Goal: Information Seeking & Learning: Learn about a topic

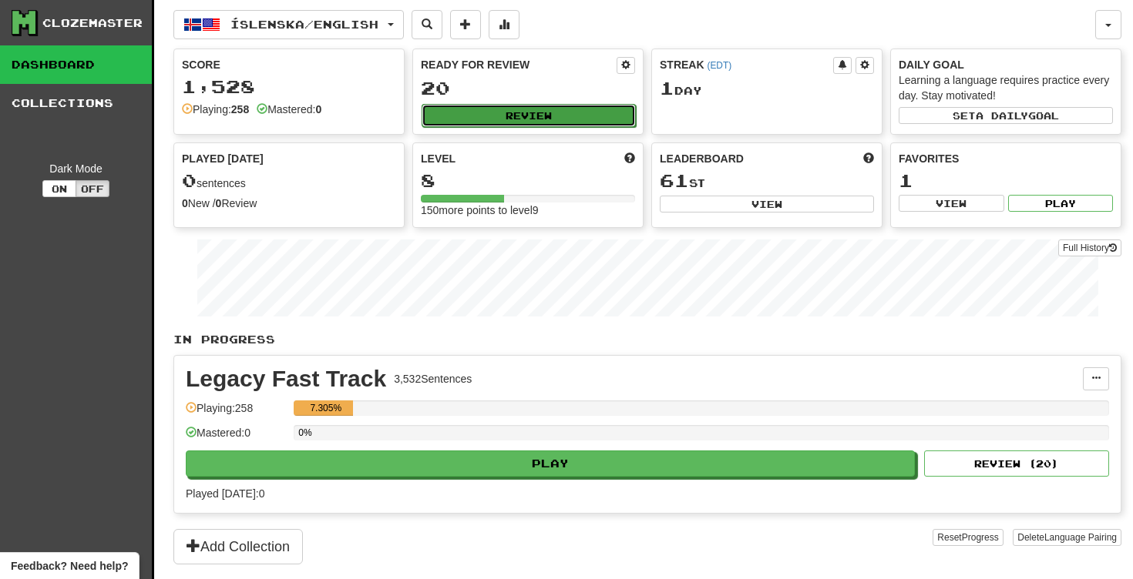
click at [586, 114] on button "Review" at bounding box center [528, 115] width 214 height 23
select select "**"
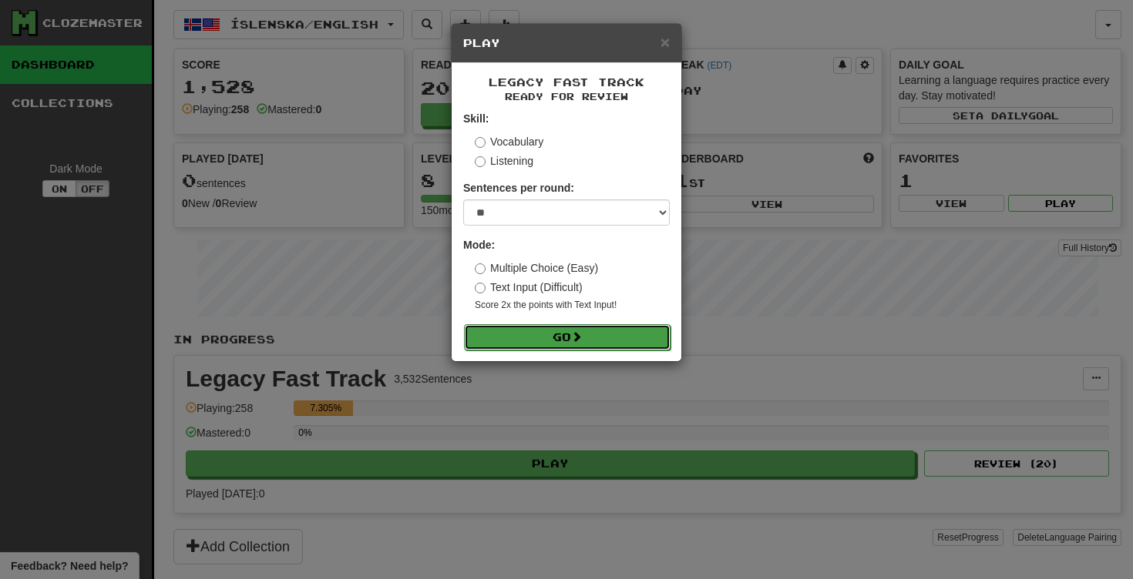
click at [556, 325] on button "Go" at bounding box center [567, 337] width 206 height 26
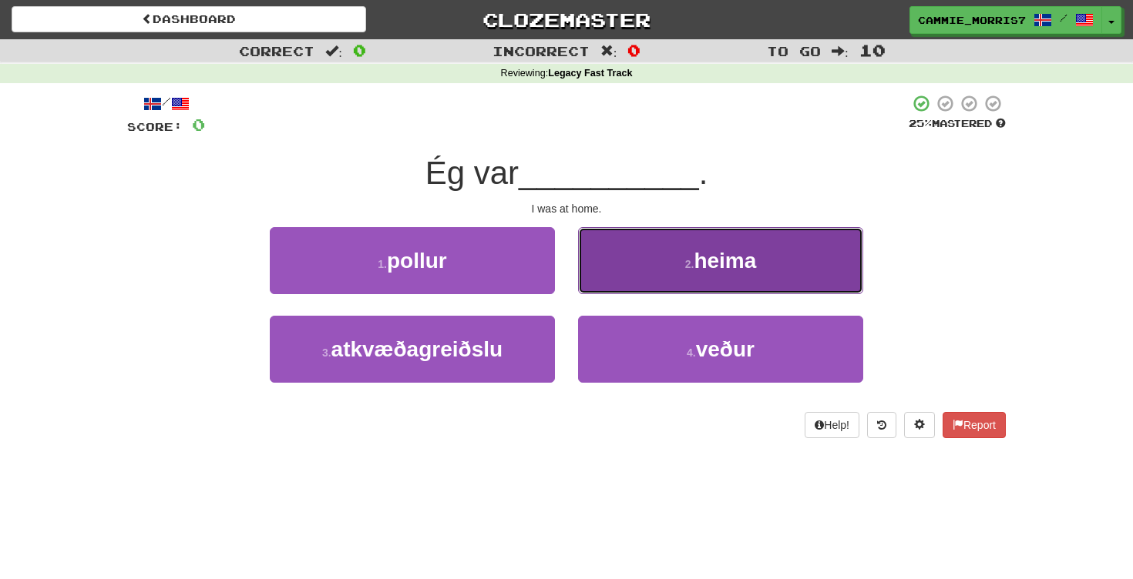
click at [621, 262] on button "2 . heima" at bounding box center [720, 260] width 285 height 67
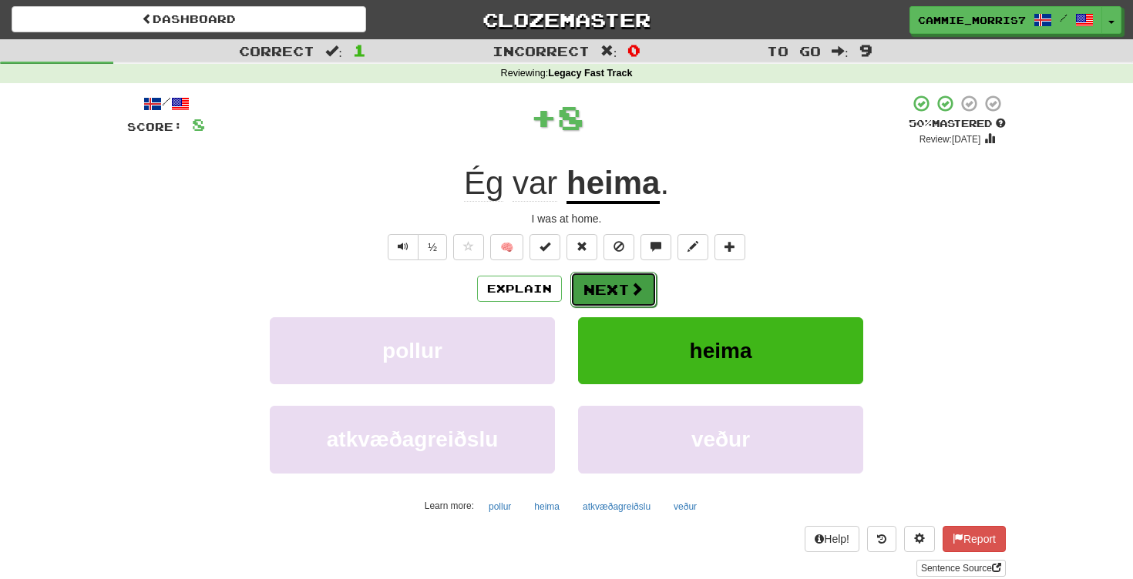
click at [606, 286] on button "Next" at bounding box center [613, 289] width 86 height 35
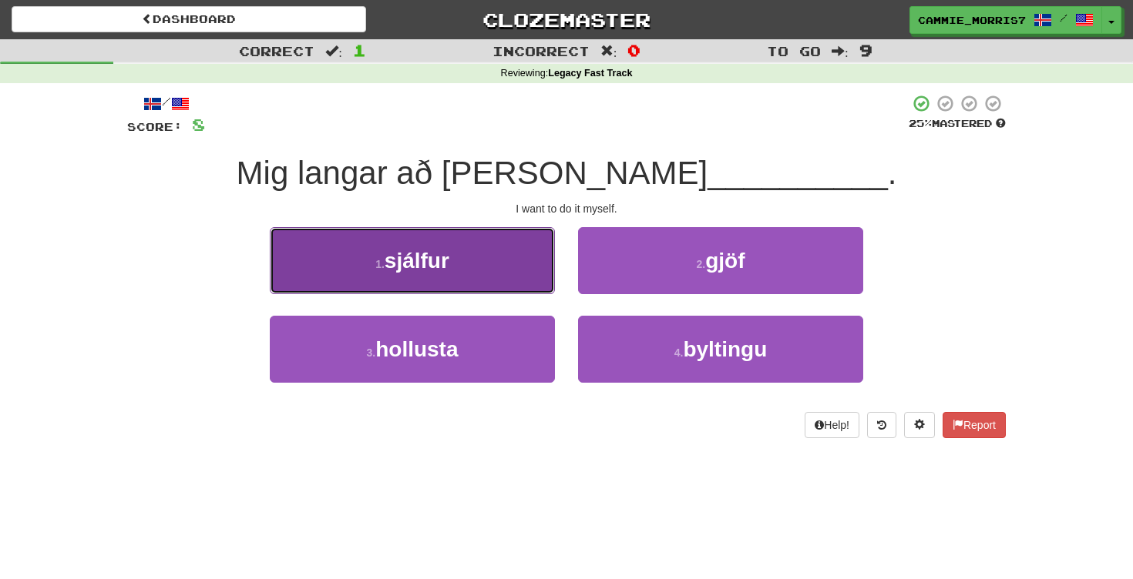
click at [512, 282] on button "1 . sjálfur" at bounding box center [412, 260] width 285 height 67
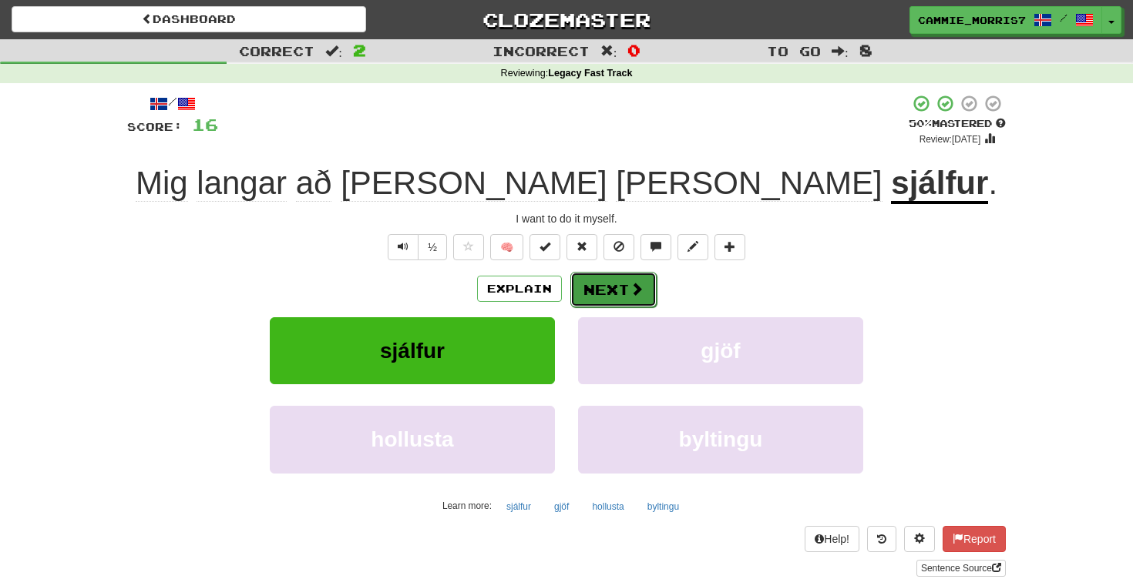
click at [601, 290] on button "Next" at bounding box center [613, 289] width 86 height 35
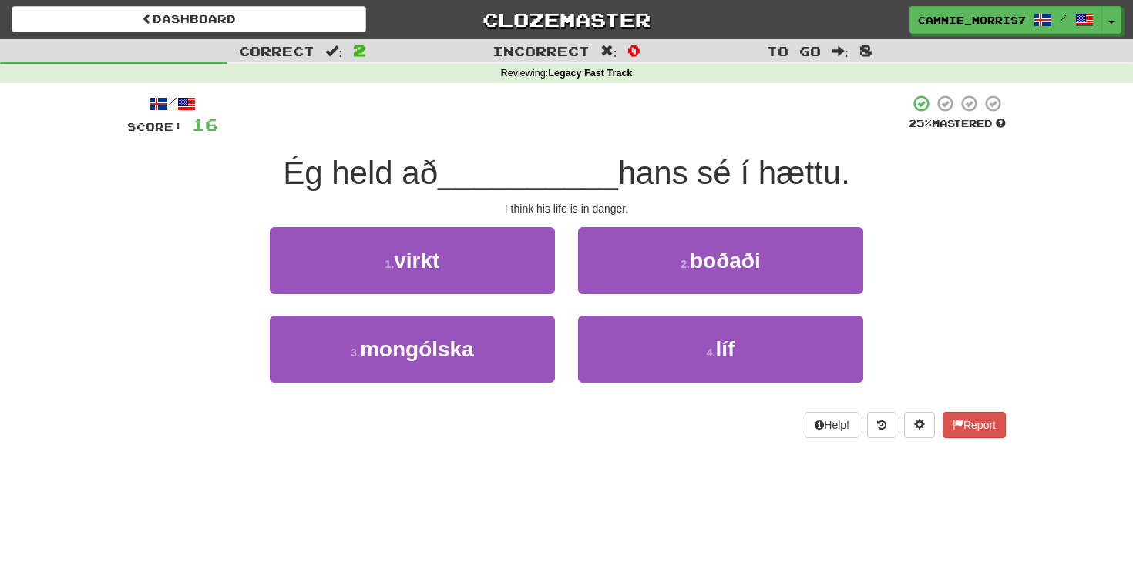
click at [681, 387] on div "4 . líf" at bounding box center [720, 360] width 308 height 89
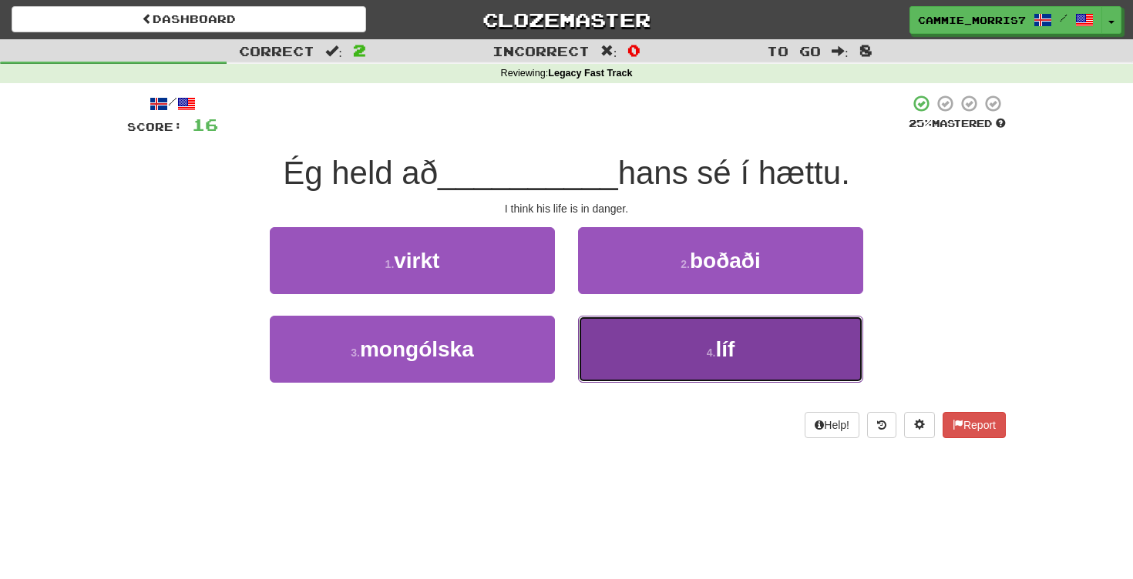
click at [670, 371] on button "4 . líf" at bounding box center [720, 349] width 285 height 67
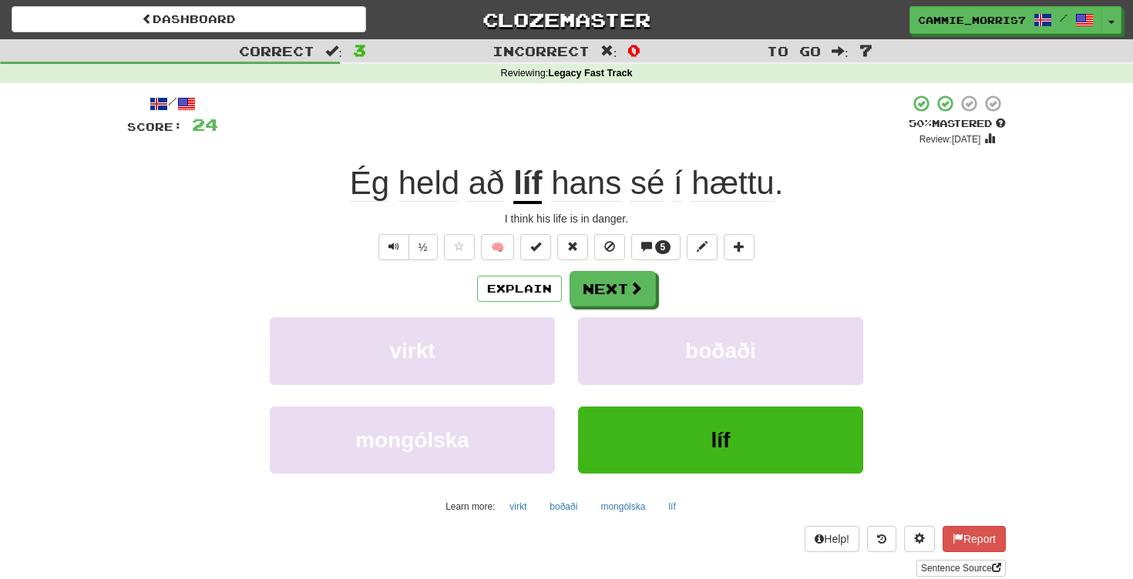
click at [617, 312] on div "Explain Next virkt boðaði mongólska líf Learn more: virkt boðaði mongólska líf" at bounding box center [566, 394] width 878 height 247
click at [611, 195] on span "hans" at bounding box center [586, 183] width 70 height 37
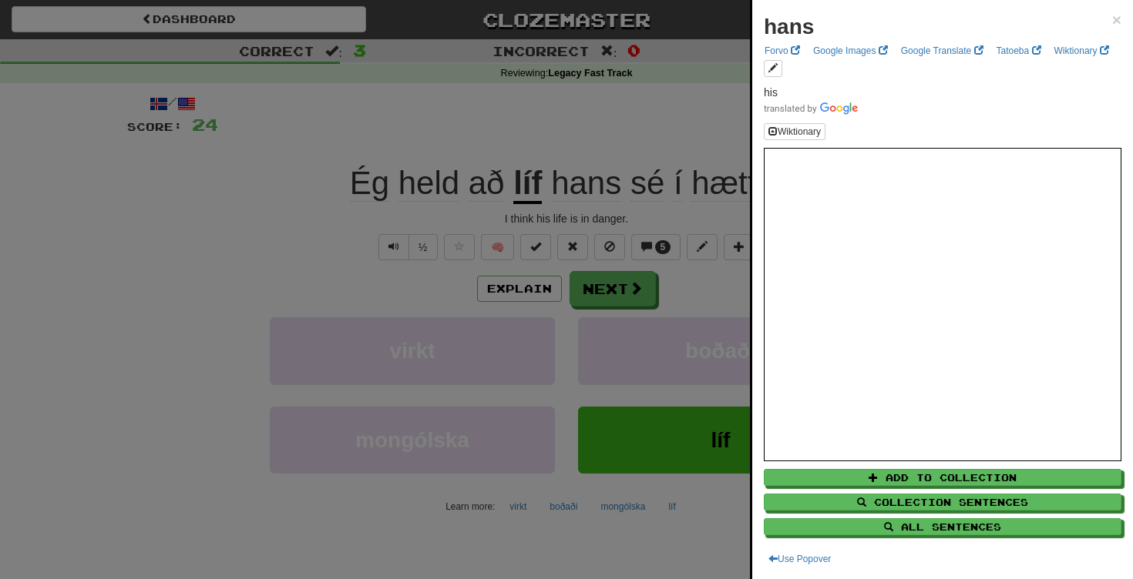
click at [577, 202] on div at bounding box center [566, 289] width 1133 height 579
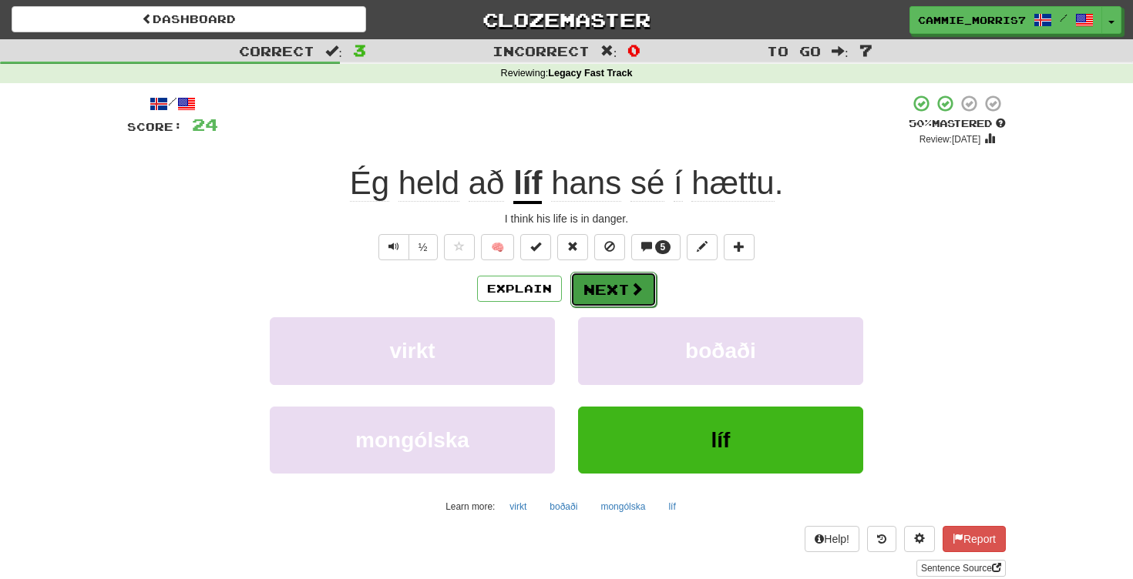
click at [603, 289] on button "Next" at bounding box center [613, 289] width 86 height 35
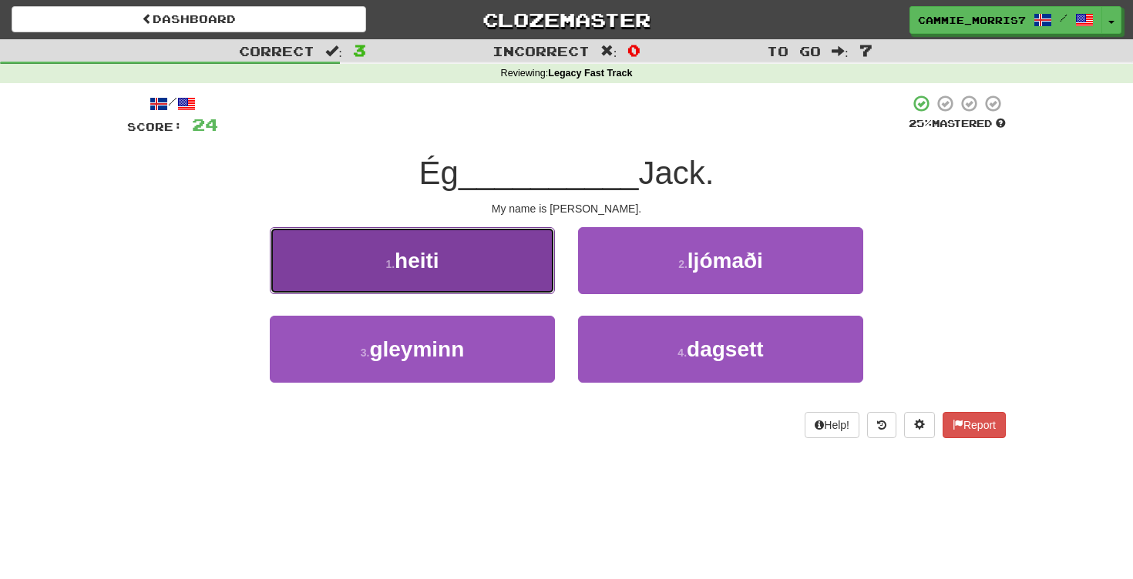
click at [521, 260] on button "1 . heiti" at bounding box center [412, 260] width 285 height 67
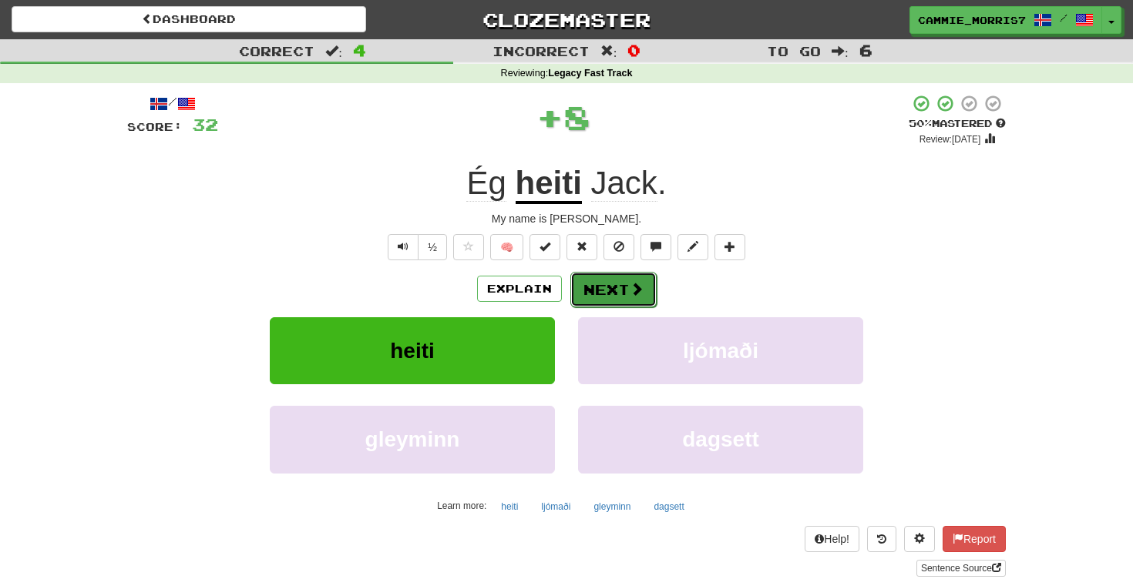
click at [585, 294] on button "Next" at bounding box center [613, 289] width 86 height 35
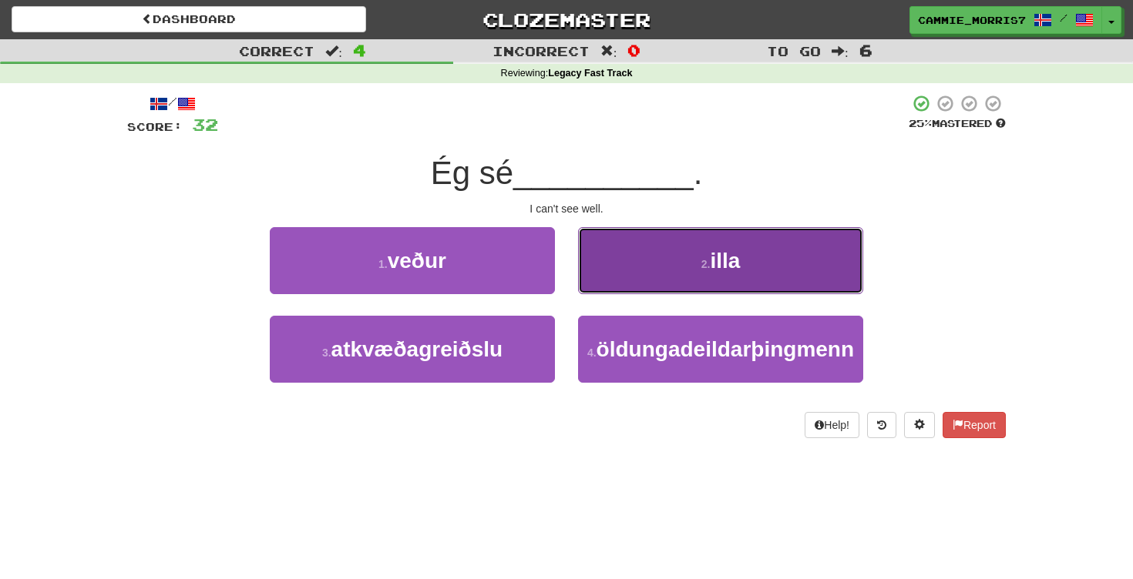
click at [647, 237] on button "2 . illa" at bounding box center [720, 260] width 285 height 67
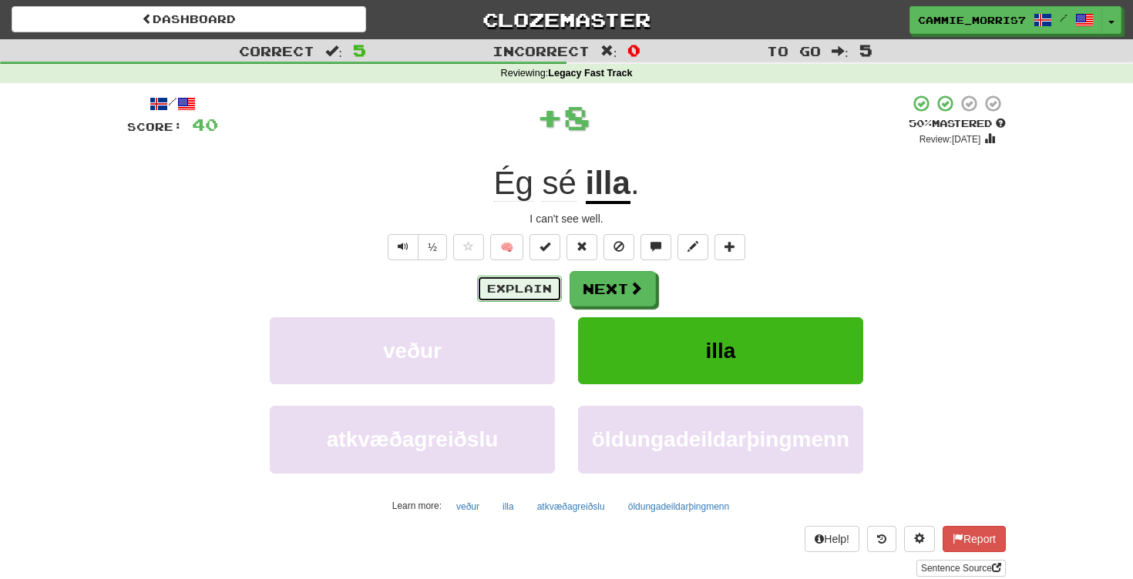
click at [546, 283] on button "Explain" at bounding box center [519, 289] width 85 height 26
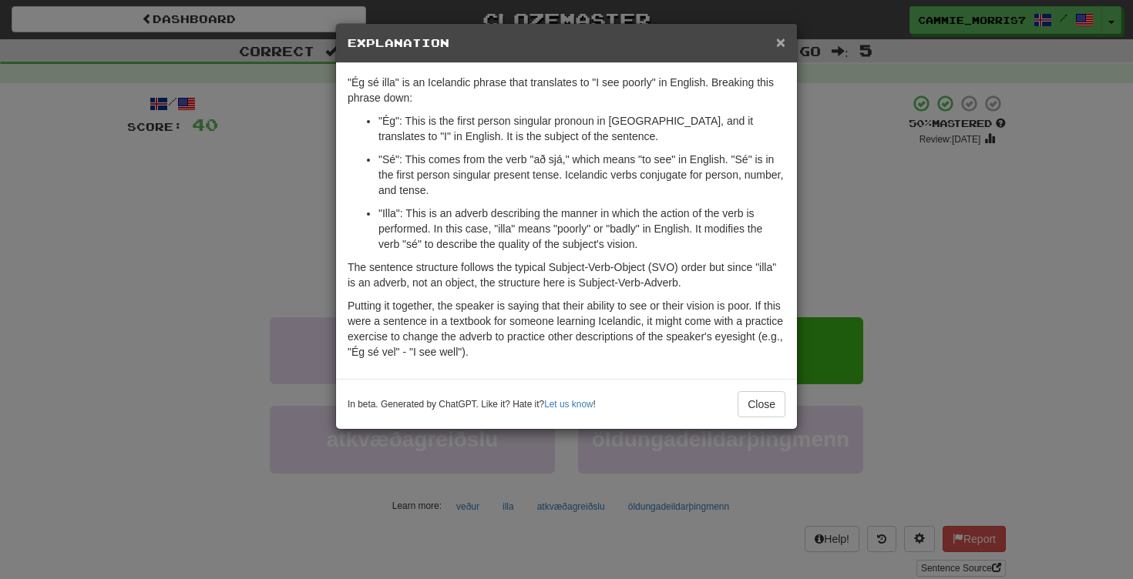
click at [782, 39] on span "×" at bounding box center [780, 42] width 9 height 18
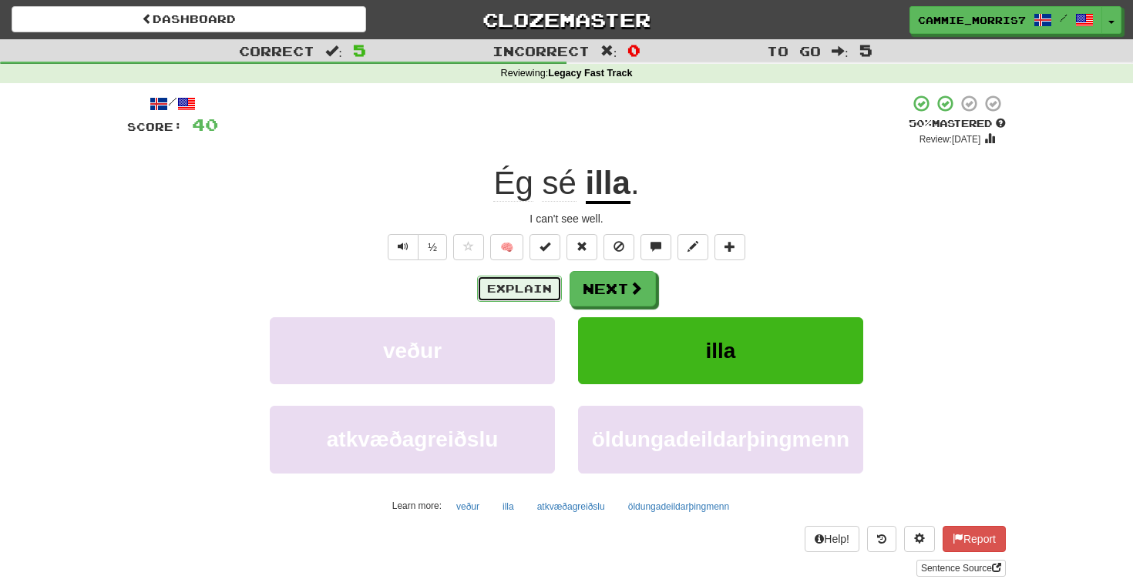
click at [541, 290] on button "Explain" at bounding box center [519, 289] width 85 height 26
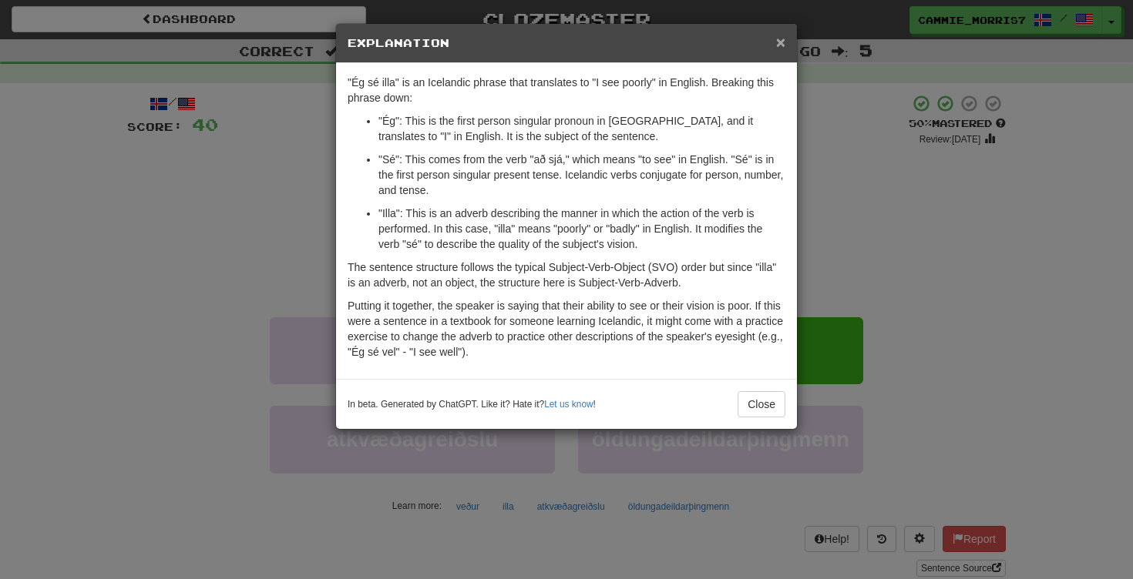
click at [782, 49] on span "×" at bounding box center [780, 42] width 9 height 18
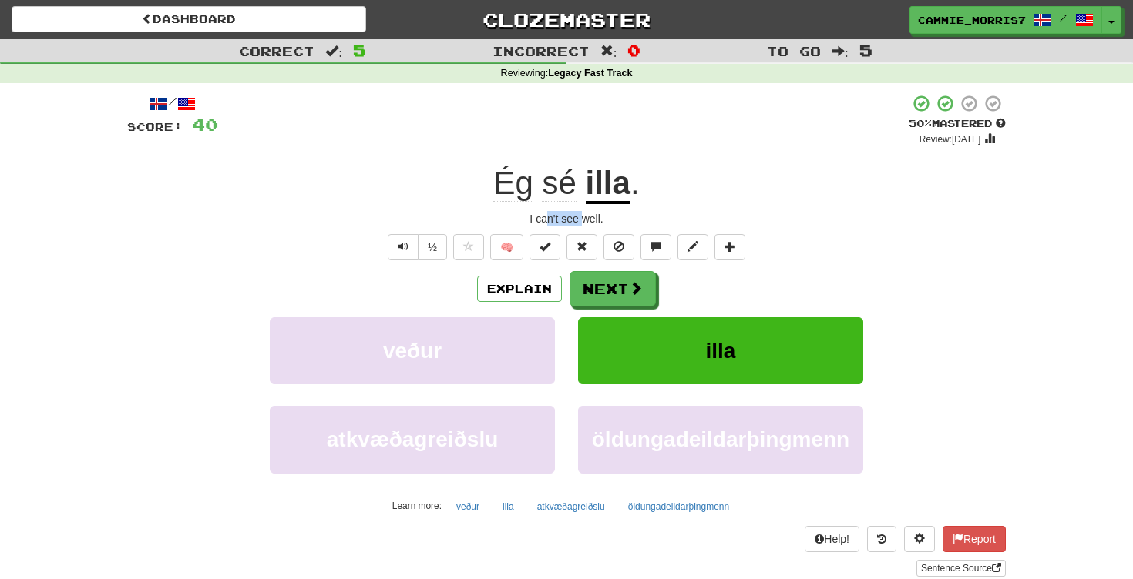
drag, startPoint x: 544, startPoint y: 216, endPoint x: 586, endPoint y: 216, distance: 42.4
click at [586, 216] on div "I can't see well." at bounding box center [566, 218] width 878 height 15
